Goal: Check status: Check status

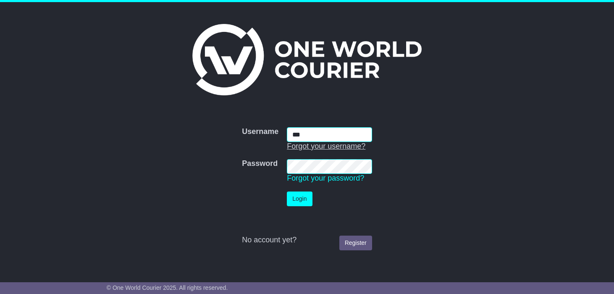
type input "**********"
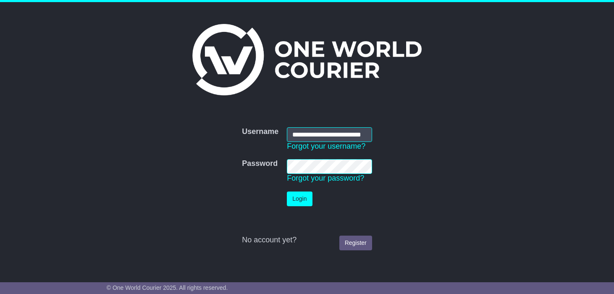
click at [287, 191] on button "Login" at bounding box center [299, 198] width 25 height 15
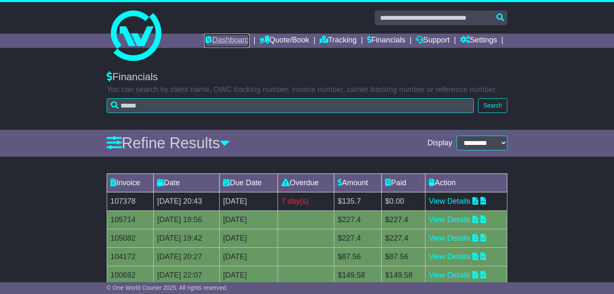
click at [221, 42] on link "Dashboard" at bounding box center [226, 41] width 45 height 14
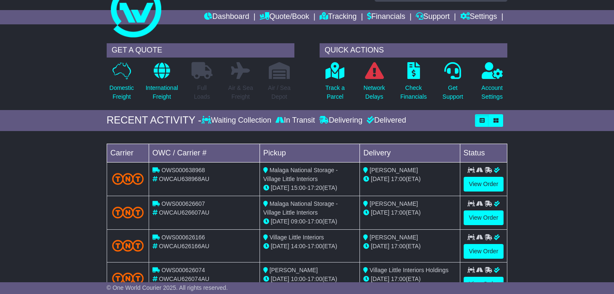
scroll to position [21, 0]
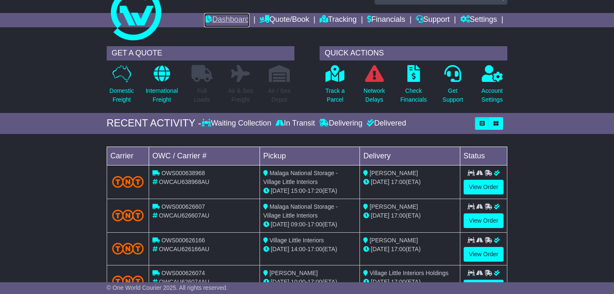
click at [223, 17] on link "Dashboard" at bounding box center [226, 20] width 45 height 14
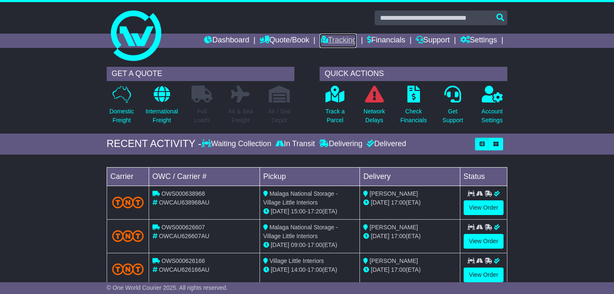
click at [331, 42] on link "Tracking" at bounding box center [337, 41] width 37 height 14
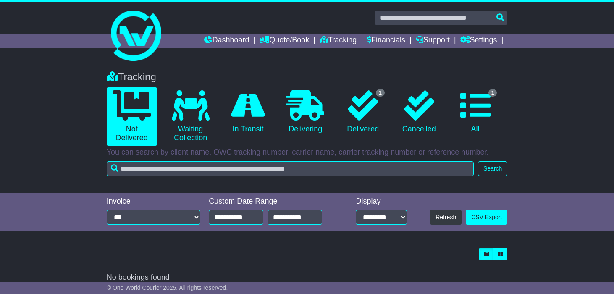
scroll to position [9, 0]
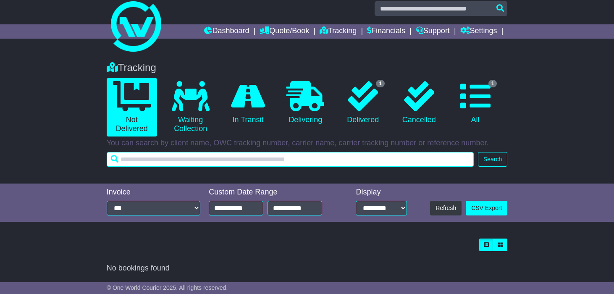
click at [216, 159] on input "text" at bounding box center [290, 159] width 367 height 15
type input "*****"
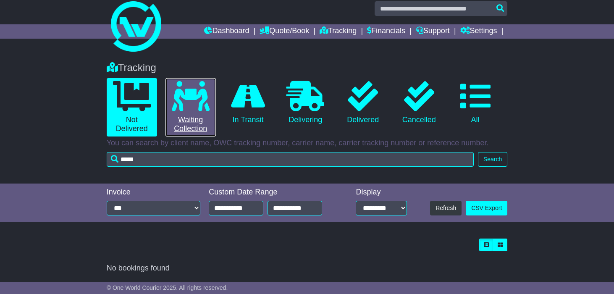
click at [190, 111] on link "0 Waiting Collection" at bounding box center [190, 107] width 50 height 58
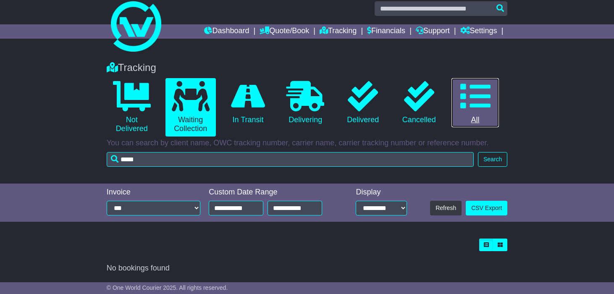
click at [492, 93] on link "0 All" at bounding box center [475, 103] width 48 height 50
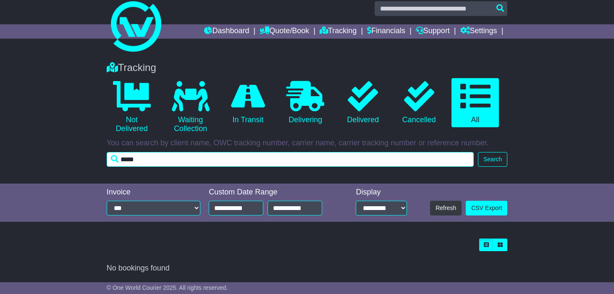
click at [397, 162] on input "*****" at bounding box center [290, 159] width 367 height 15
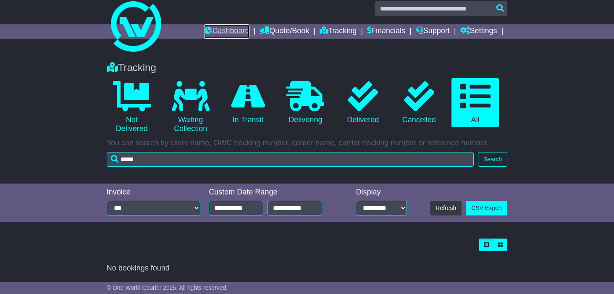
click at [219, 34] on link "Dashboard" at bounding box center [226, 31] width 45 height 14
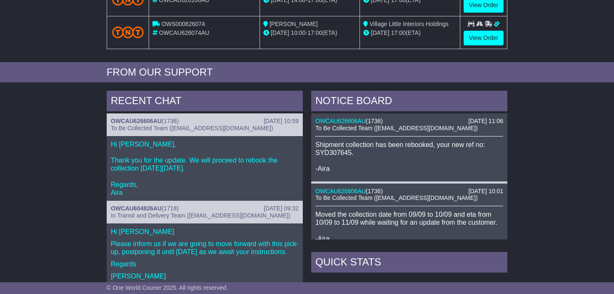
scroll to position [270, 0]
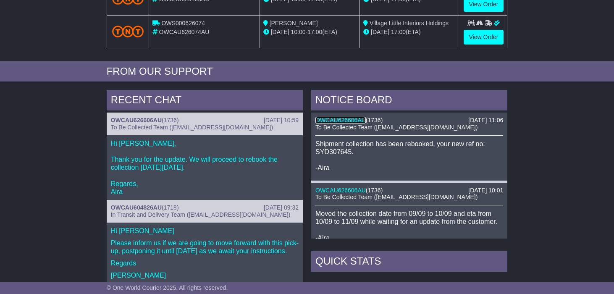
click at [340, 120] on link "OWCAU626606AU" at bounding box center [340, 120] width 50 height 7
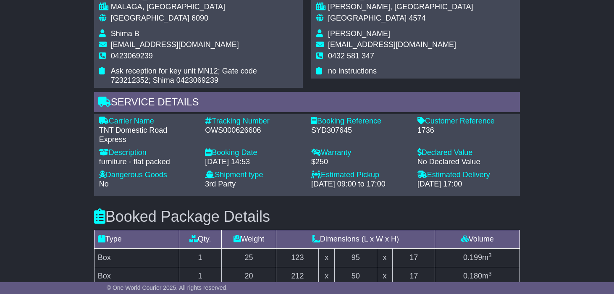
scroll to position [629, 0]
drag, startPoint x: 261, startPoint y: 122, endPoint x: 205, endPoint y: 120, distance: 55.8
click at [205, 126] on div "OWS000626606" at bounding box center [254, 130] width 98 height 9
copy div "OWS000626606"
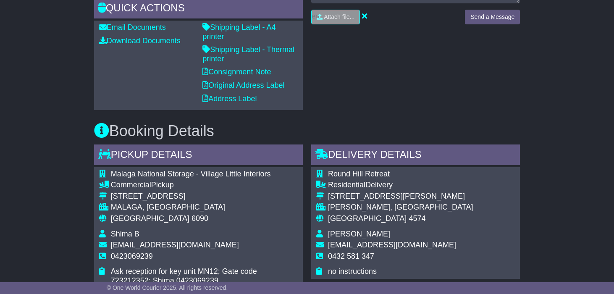
scroll to position [0, 0]
